Goal: Information Seeking & Learning: Learn about a topic

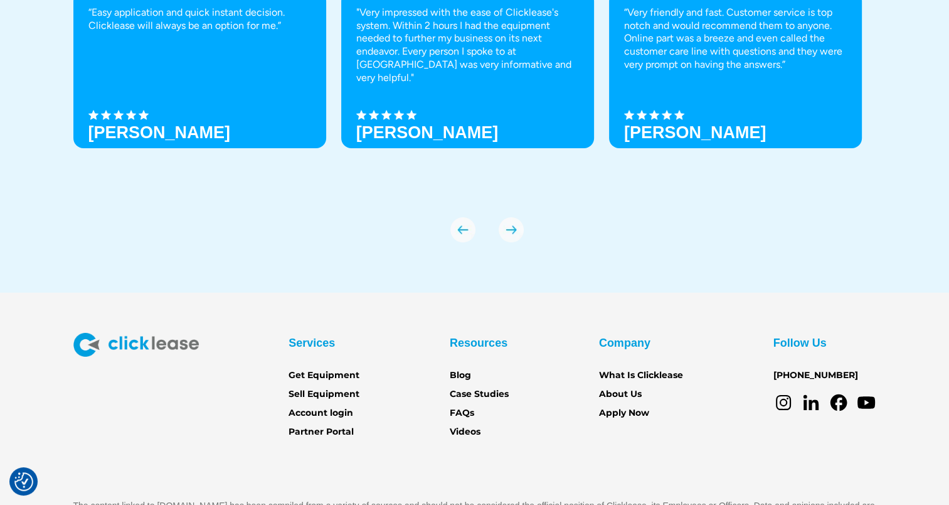
scroll to position [4427, 0]
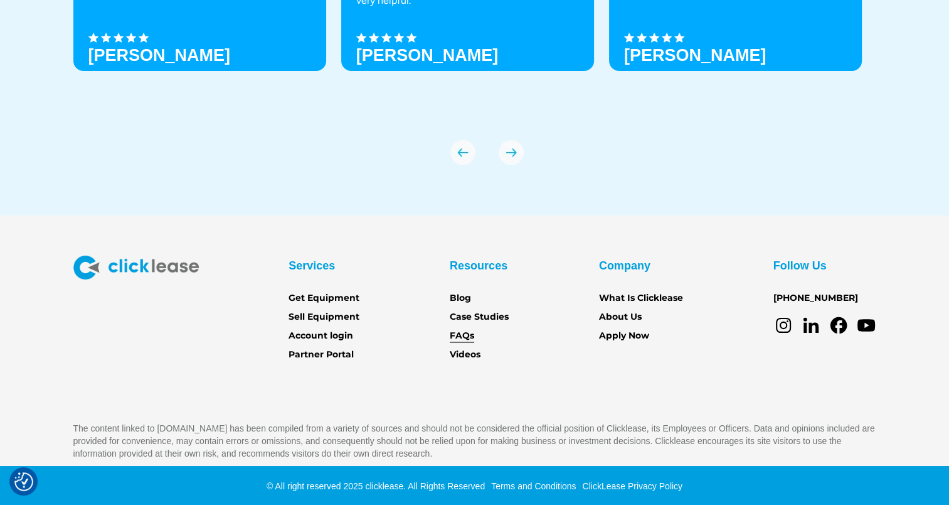
click at [451, 337] on link "FAQs" at bounding box center [462, 336] width 24 height 14
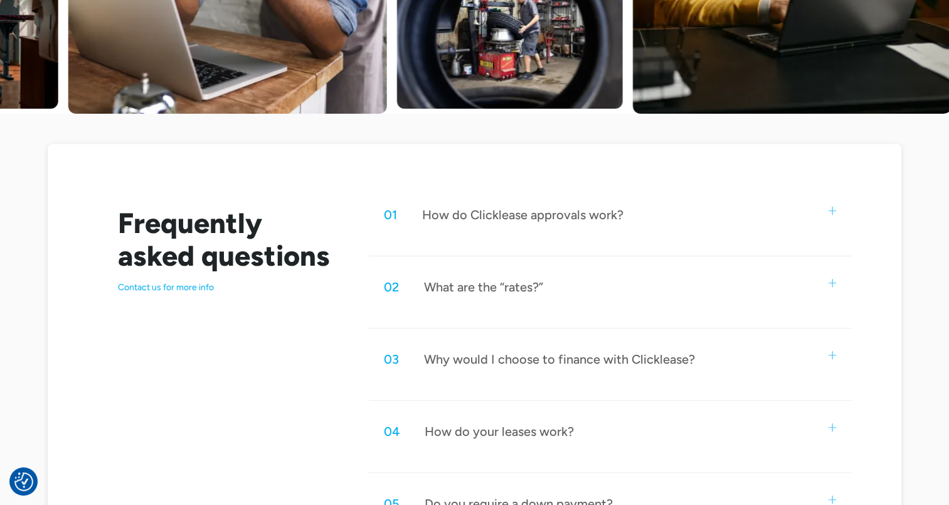
scroll to position [502, 0]
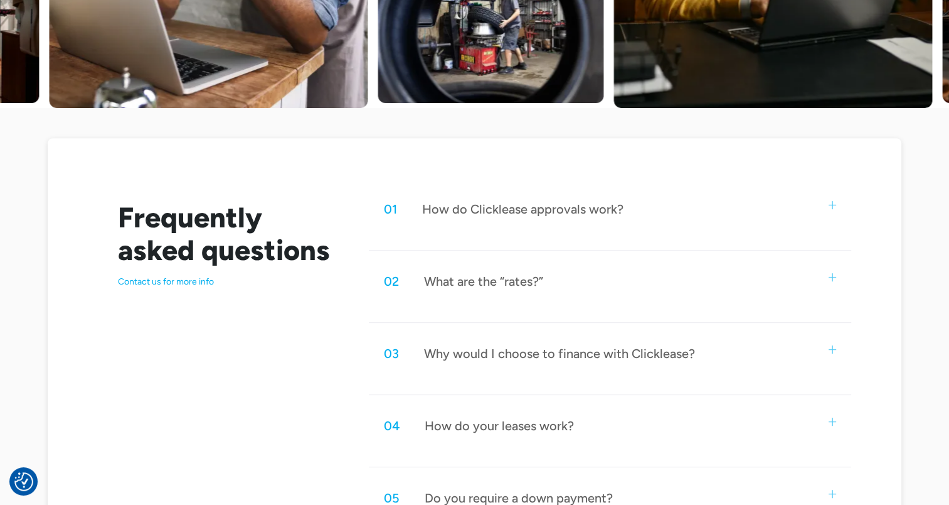
click at [482, 293] on div "02 What are the “rates?”" at bounding box center [610, 280] width 483 height 41
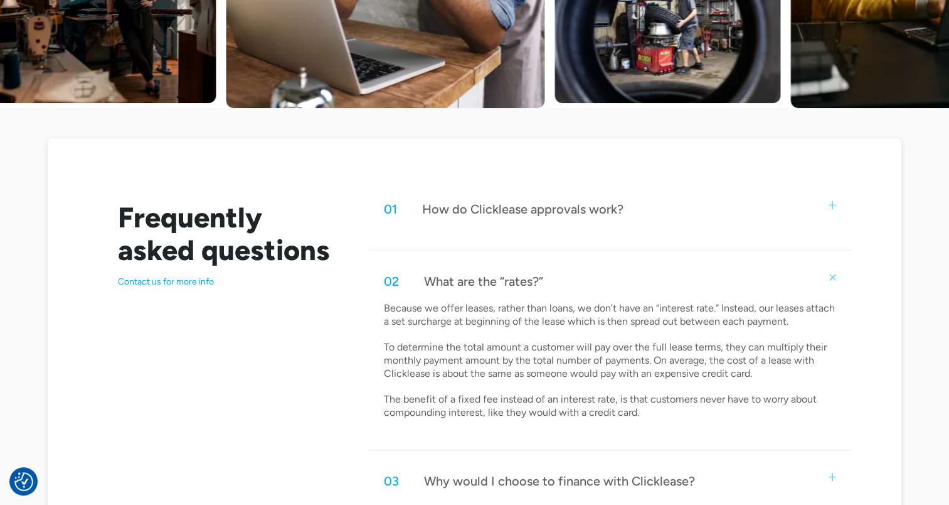
click at [483, 293] on div "02 What are the “rates?”" at bounding box center [610, 280] width 483 height 41
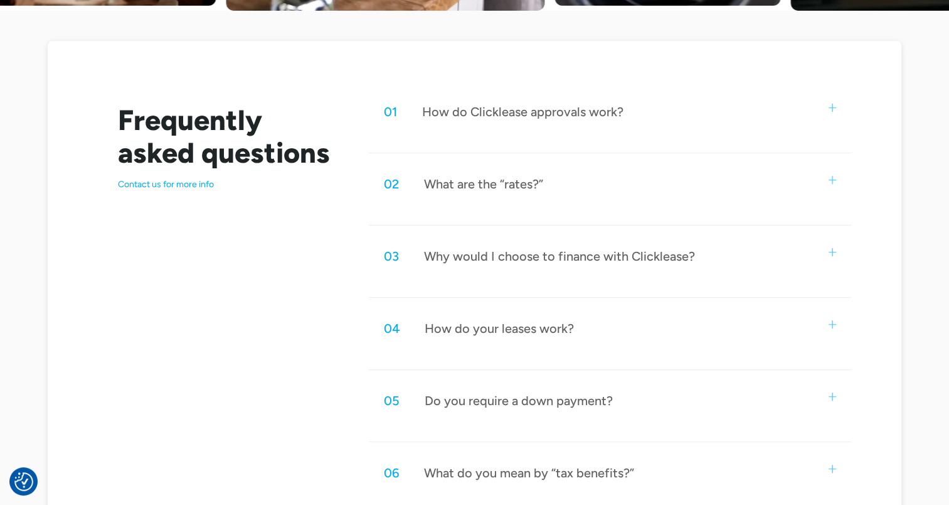
scroll to position [628, 0]
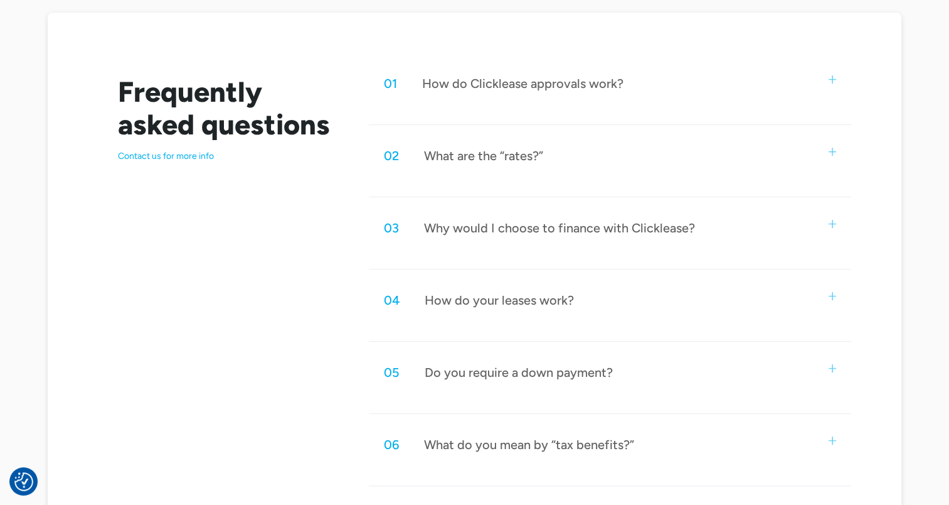
click at [484, 296] on div "How do your leases work?" at bounding box center [499, 300] width 149 height 16
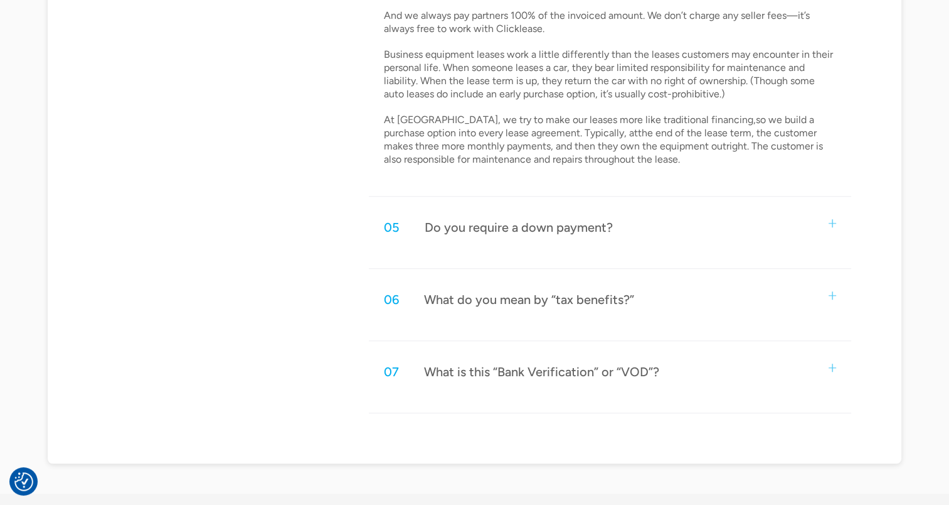
scroll to position [1067, 0]
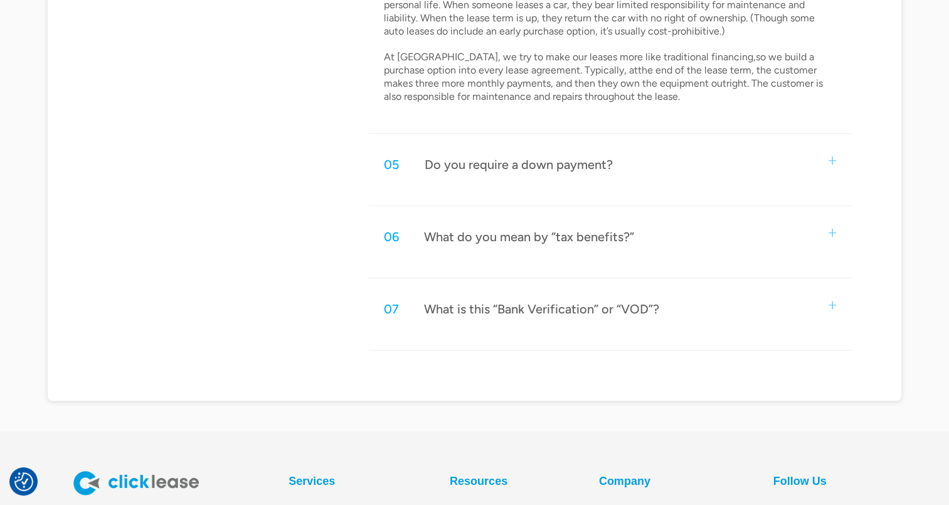
click at [567, 311] on div "What is this “Bank Verification” or “VOD”?" at bounding box center [541, 309] width 235 height 16
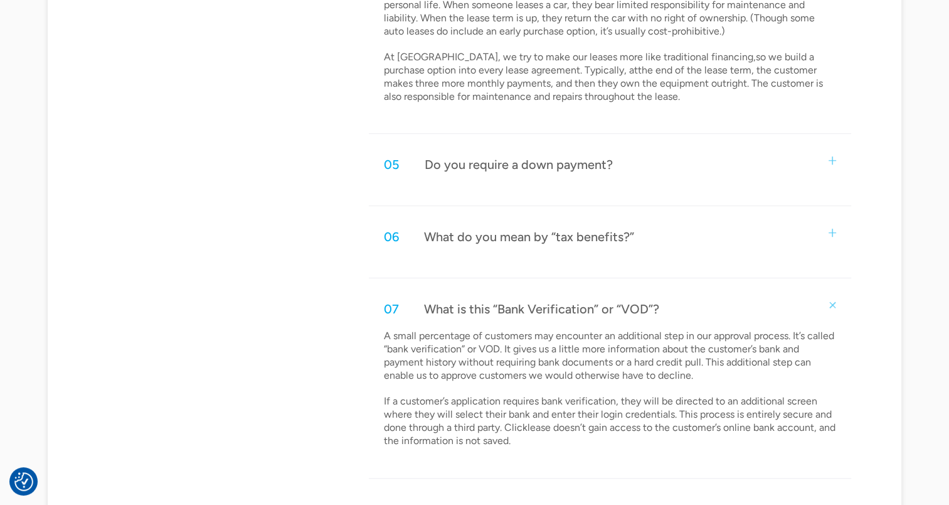
click at [567, 311] on div "What is this “Bank Verification” or “VOD”?" at bounding box center [541, 309] width 235 height 16
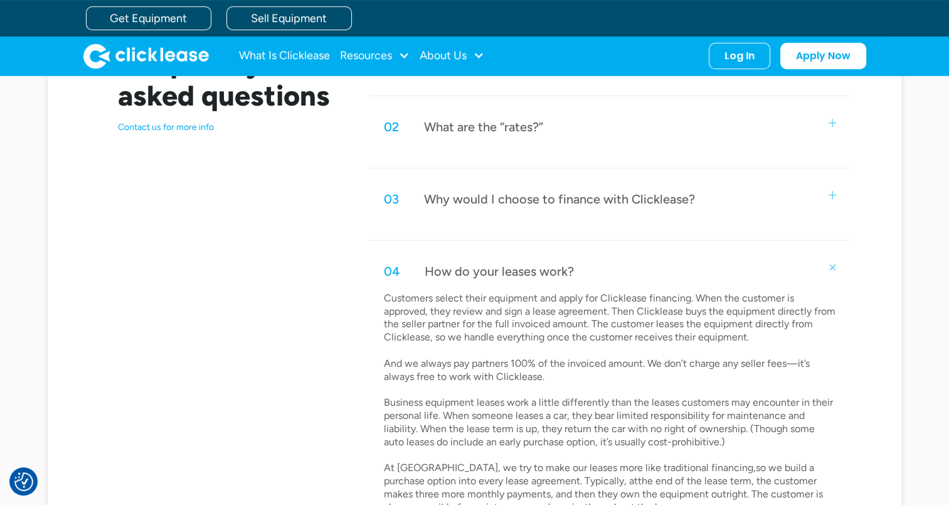
scroll to position [628, 0]
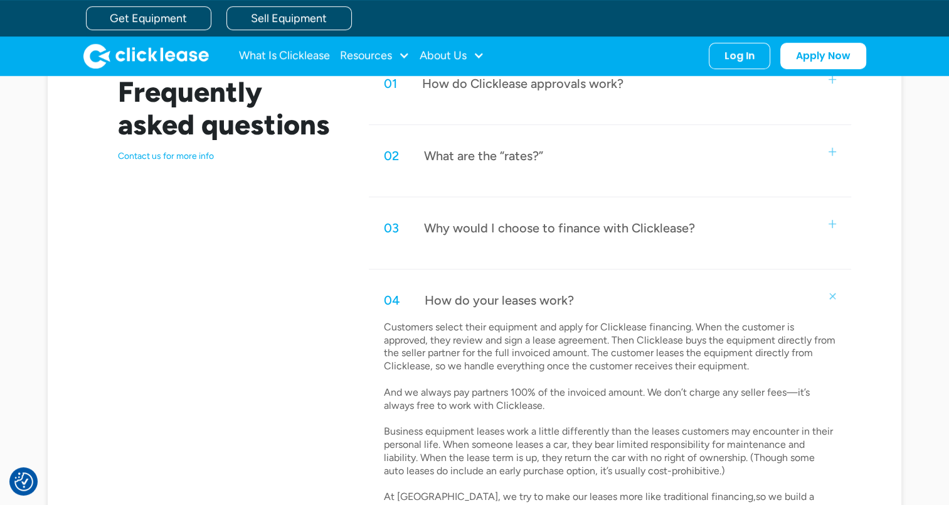
click at [568, 301] on div "How do your leases work?" at bounding box center [499, 300] width 149 height 16
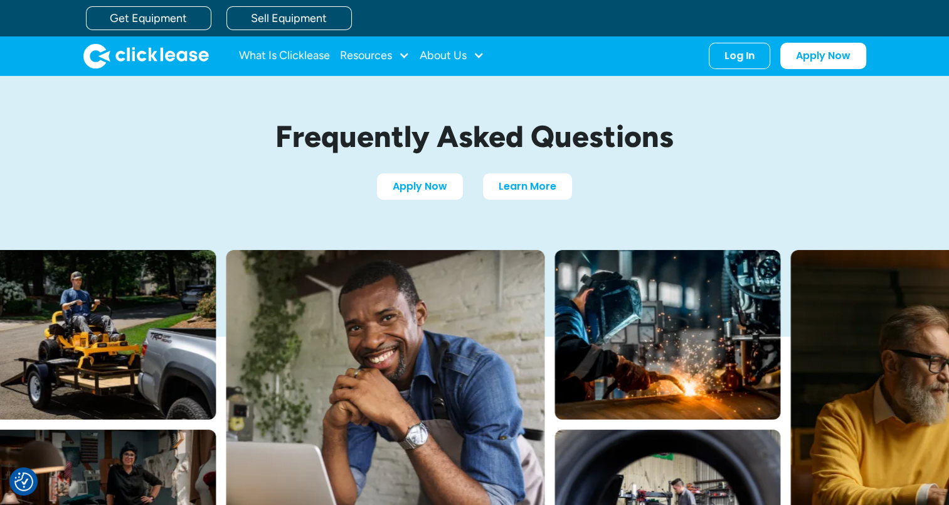
scroll to position [0, 0]
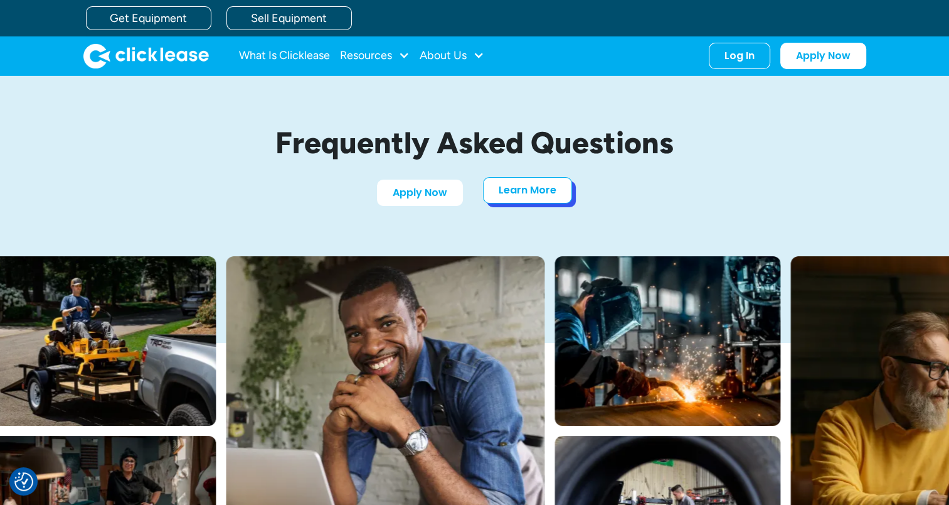
click at [520, 188] on link "Learn More" at bounding box center [527, 190] width 89 height 26
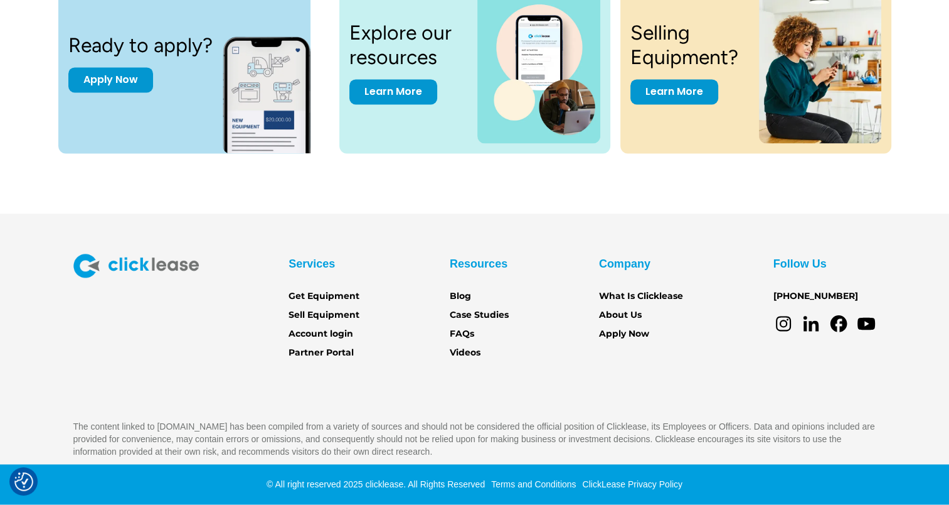
scroll to position [1762, 0]
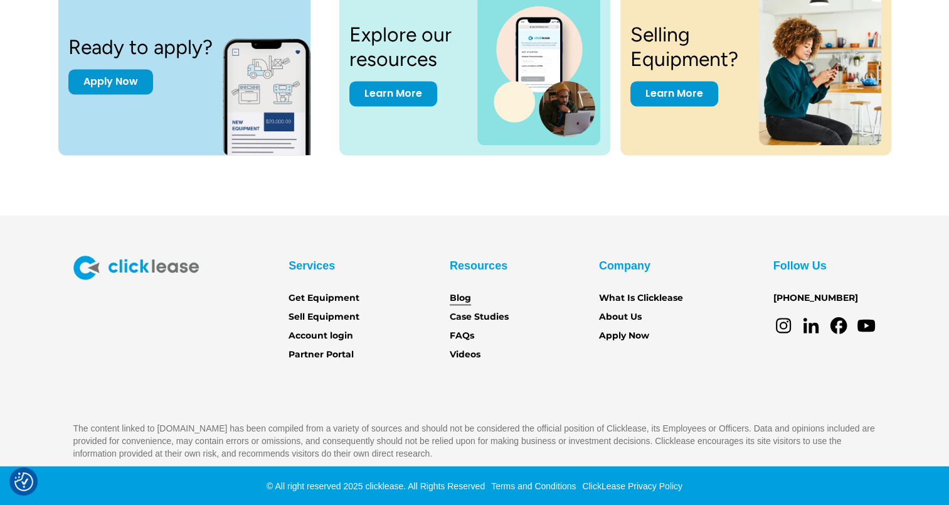
click at [464, 295] on link "Blog" at bounding box center [460, 298] width 21 height 14
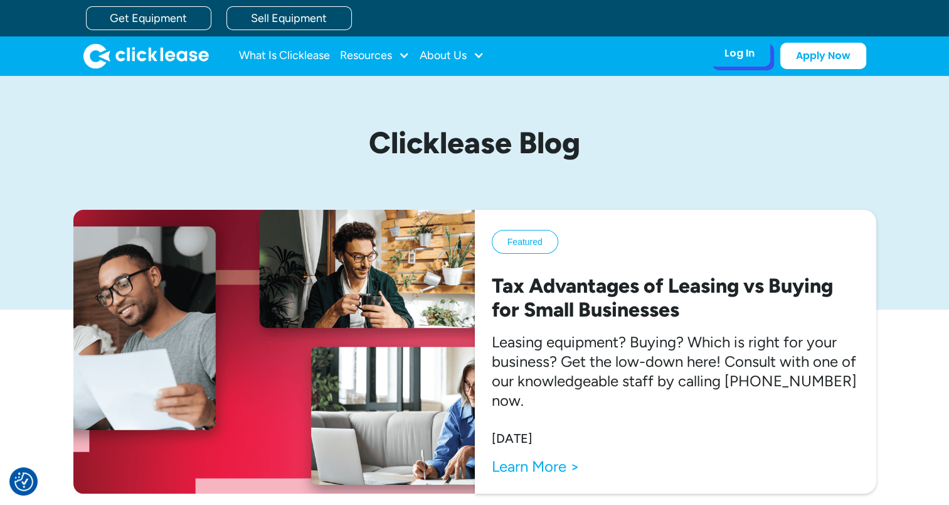
click at [744, 48] on div "Log In" at bounding box center [740, 53] width 30 height 13
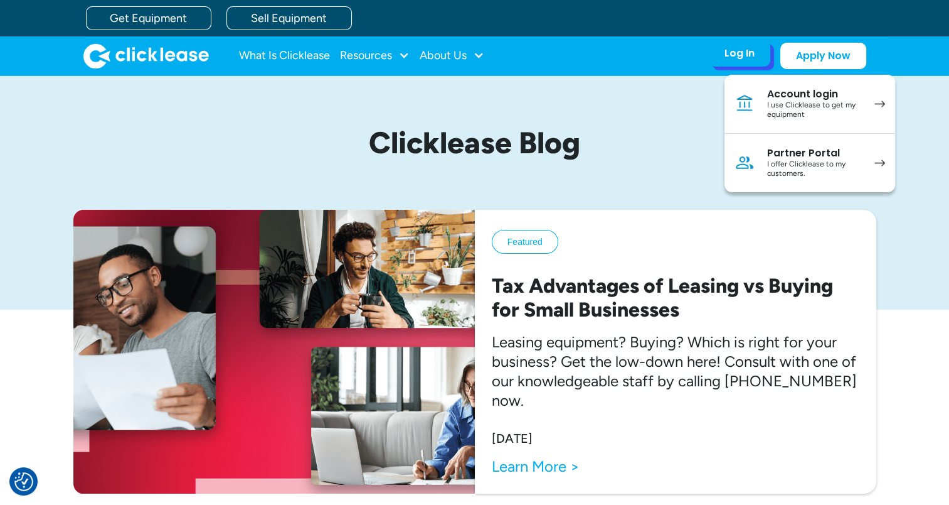
click at [753, 93] on link "Account login I use Clicklease to get my equipment" at bounding box center [810, 104] width 171 height 59
